Goal: Information Seeking & Learning: Learn about a topic

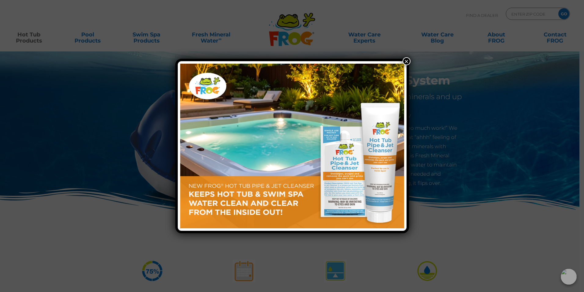
click at [406, 62] on button "×" at bounding box center [407, 61] width 8 height 8
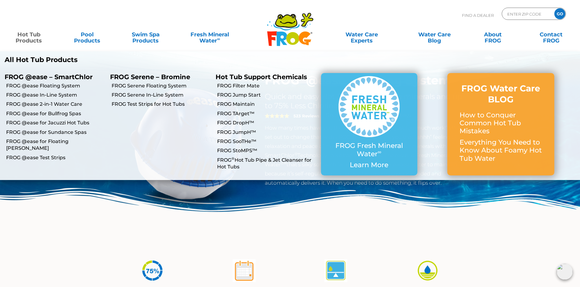
click at [25, 37] on link "Hot Tub Products" at bounding box center [29, 34] width 46 height 12
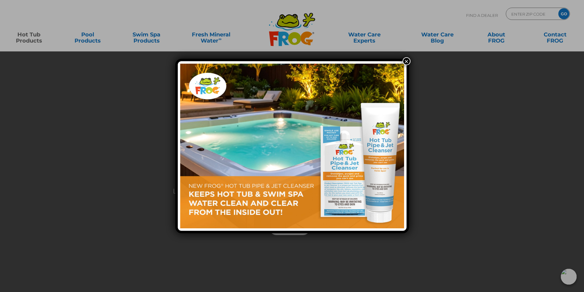
click at [406, 59] on button "×" at bounding box center [407, 61] width 8 height 8
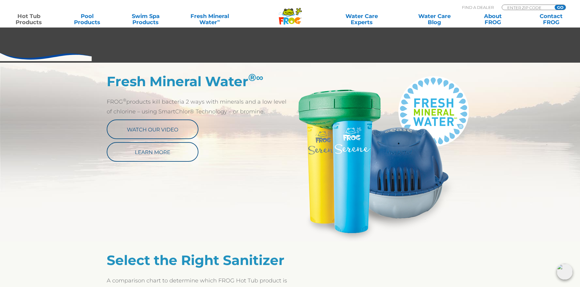
scroll to position [288, 0]
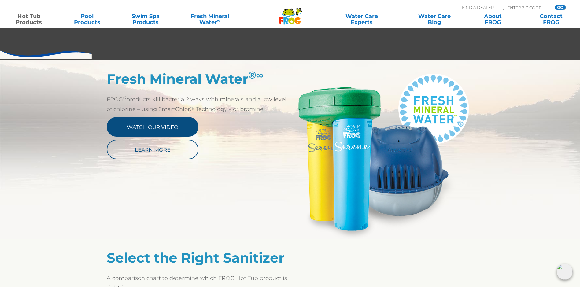
click at [164, 126] on link "Watch Our Video" at bounding box center [153, 127] width 92 height 20
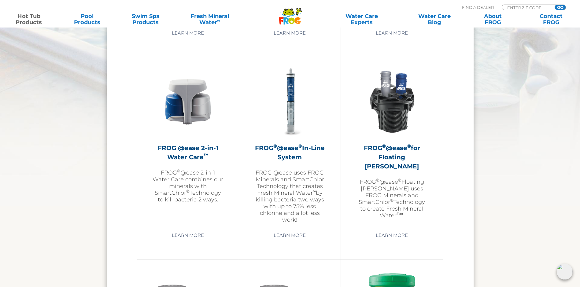
scroll to position [853, 0]
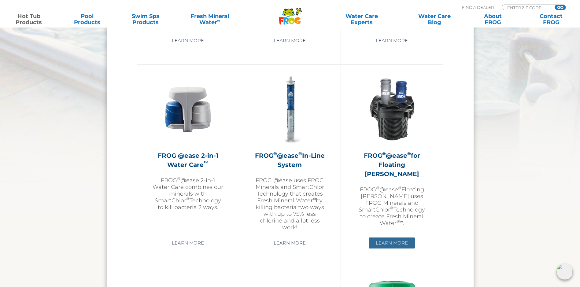
click at [403, 243] on link "Learn More" at bounding box center [392, 242] width 46 height 11
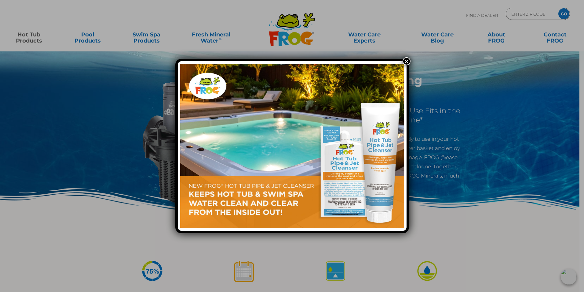
click at [405, 59] on button "×" at bounding box center [407, 61] width 8 height 8
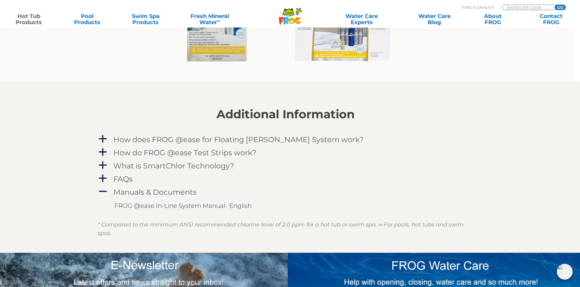
scroll to position [583, 5]
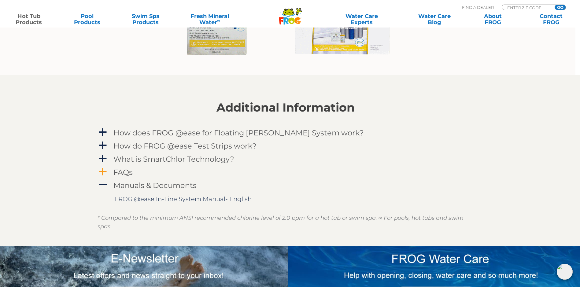
click at [111, 178] on link "a FAQs" at bounding box center [285, 172] width 376 height 11
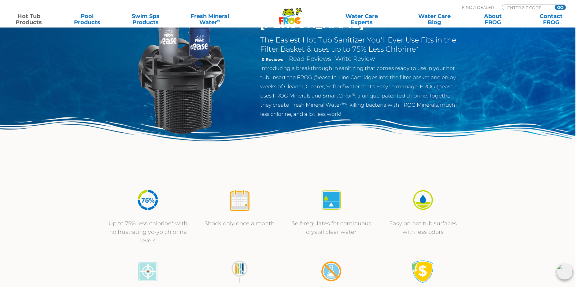
scroll to position [0, 5]
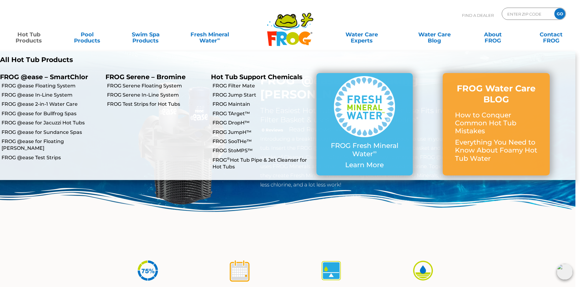
click at [33, 40] on link "Hot Tub Products" at bounding box center [29, 34] width 46 height 12
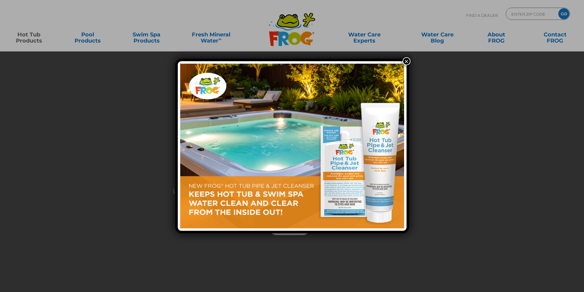
click at [31, 37] on div "×" at bounding box center [292, 146] width 584 height 292
click at [33, 39] on div "×" at bounding box center [292, 146] width 584 height 292
click at [407, 62] on button "×" at bounding box center [407, 61] width 8 height 8
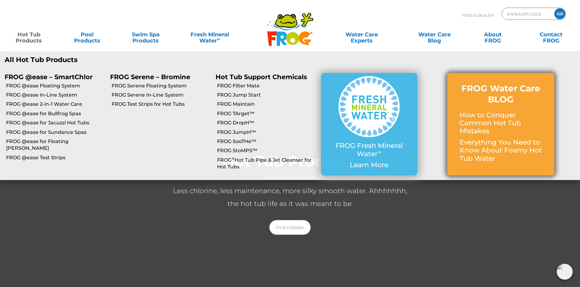
click at [485, 124] on p "How to Conquer Common Hot Tub Mistakes" at bounding box center [500, 123] width 83 height 24
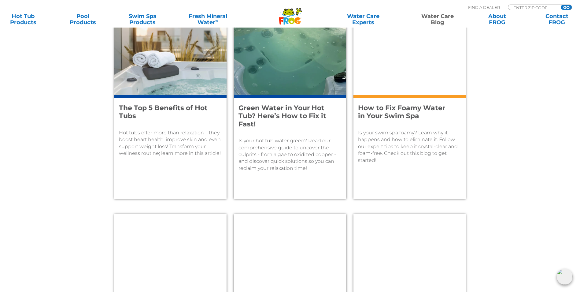
scroll to position [676, 0]
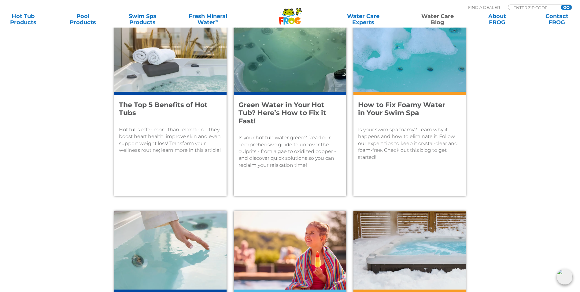
click at [415, 134] on p "Is your swim spa foamy? Learn why it happens and how to eliminate it. Follow ou…" at bounding box center [409, 143] width 103 height 34
click at [414, 82] on img at bounding box center [409, 52] width 112 height 78
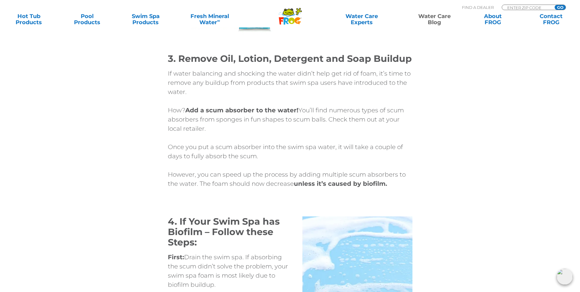
scroll to position [1603, 0]
